Goal: Register for event/course

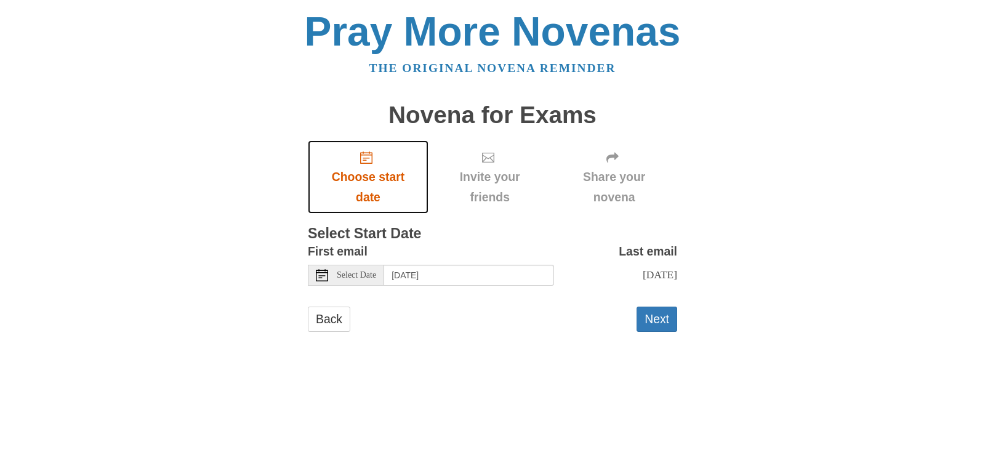
click at [368, 158] on use "Choose start date" at bounding box center [366, 157] width 12 height 12
click at [647, 318] on button "Next" at bounding box center [656, 318] width 41 height 25
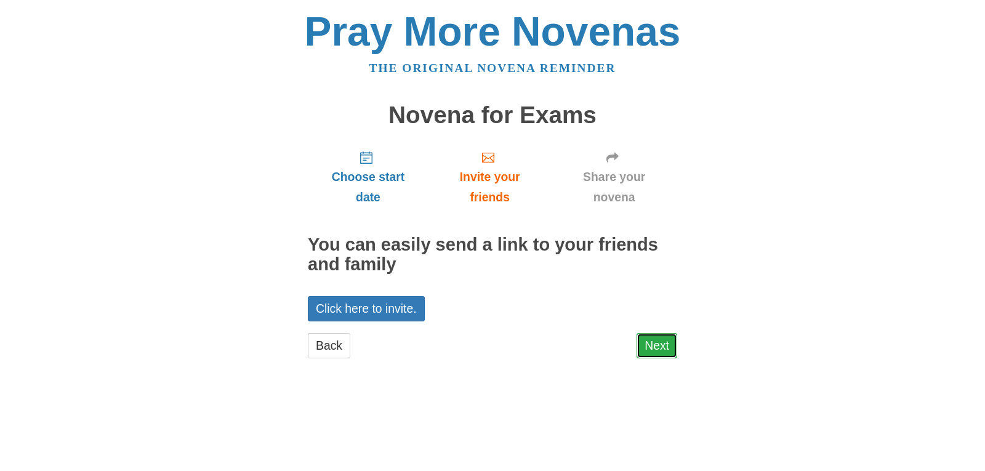
click at [666, 342] on link "Next" at bounding box center [656, 345] width 41 height 25
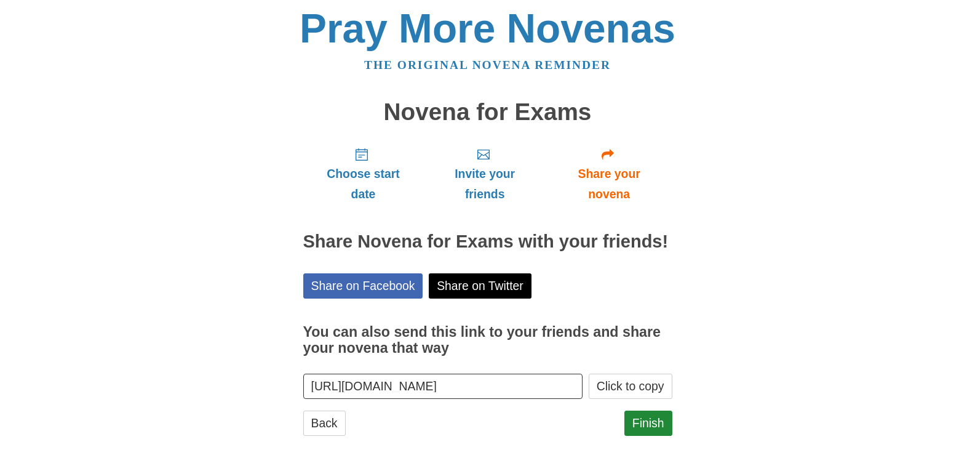
scroll to position [4, 0]
click at [652, 418] on link "Finish" at bounding box center [649, 422] width 48 height 25
